Goal: Information Seeking & Learning: Learn about a topic

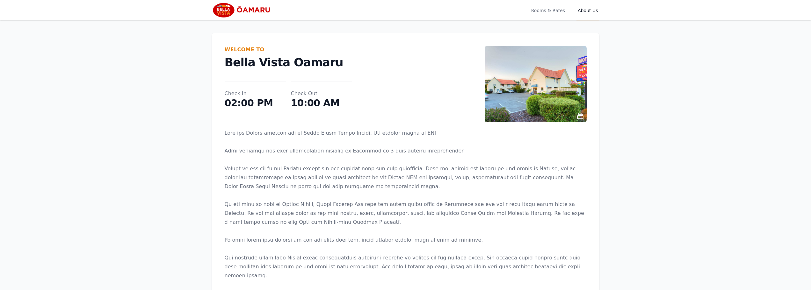
click at [255, 12] on img at bounding box center [242, 10] width 61 height 15
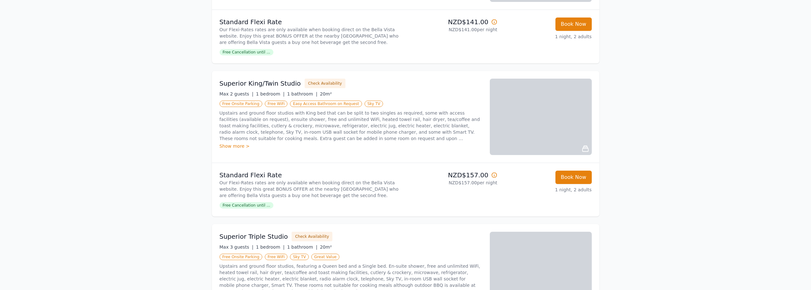
scroll to position [191, 0]
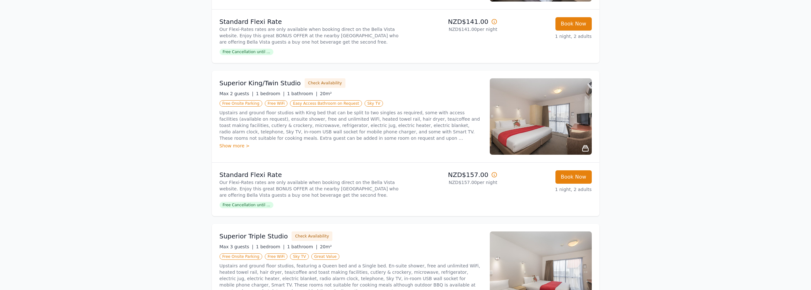
click at [403, 134] on p "Upstairs and ground floor studios with King bed that can be split to two single…" at bounding box center [351, 126] width 263 height 32
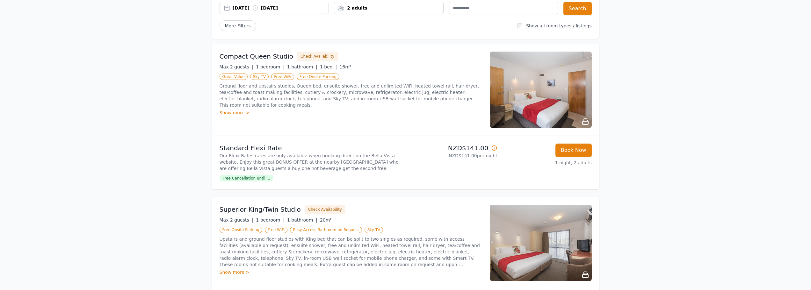
scroll to position [64, 0]
click at [381, 120] on div "Compact Queen Studio Check Availability Max 2 guests | 1 bedroom | 1 bathroom |…" at bounding box center [351, 90] width 263 height 76
click at [383, 110] on div "Show more >" at bounding box center [351, 113] width 263 height 6
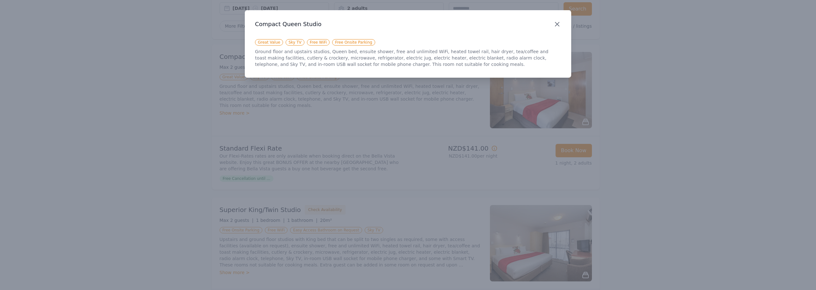
click at [558, 22] on icon "button" at bounding box center [557, 24] width 8 height 8
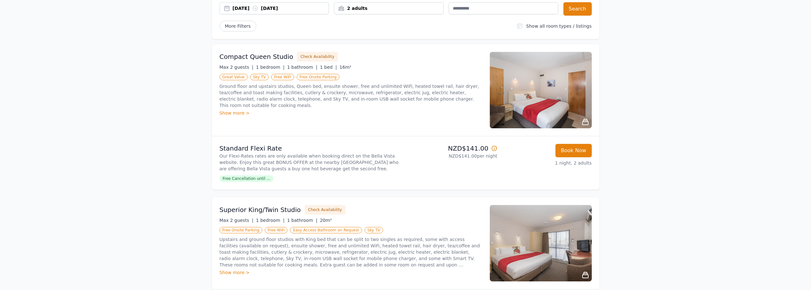
click at [311, 113] on div "Compact Queen Studio Check Availability Max 2 guests | 1 bedroom | 1 bathroom |…" at bounding box center [351, 90] width 263 height 76
click at [338, 118] on div "Compact Queen Studio Check Availability Max 2 guests | 1 bedroom | 1 bathroom |…" at bounding box center [351, 90] width 263 height 76
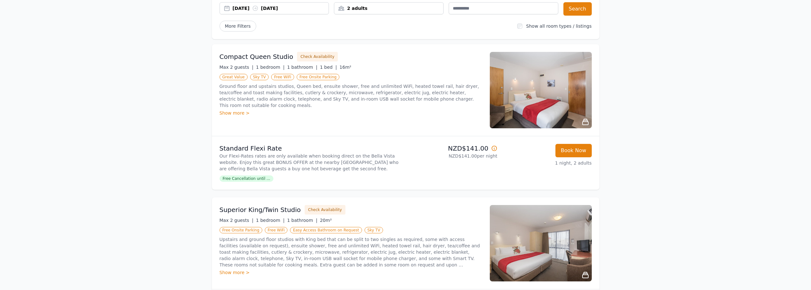
click at [347, 100] on p "Ground floor and upstairs studios, Queen bed, ensuite shower, free and unlimite…" at bounding box center [351, 95] width 263 height 25
